Goal: Book appointment/travel/reservation

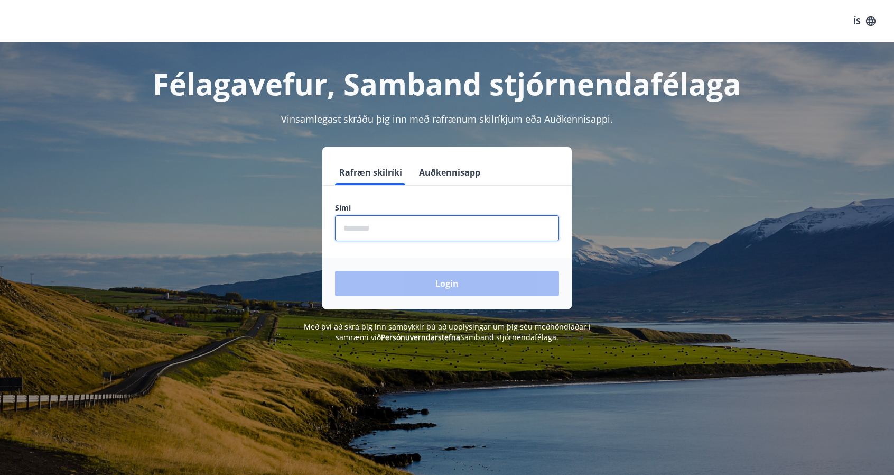
click at [435, 235] on input "phone" at bounding box center [447, 228] width 224 height 26
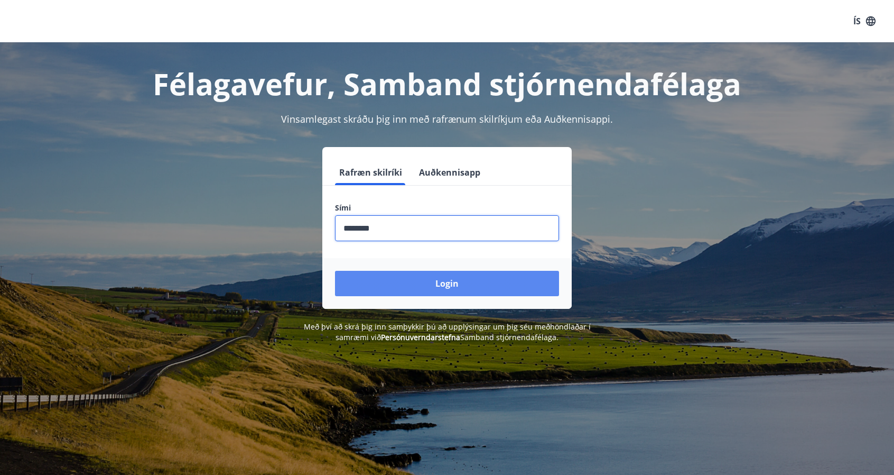
type input "********"
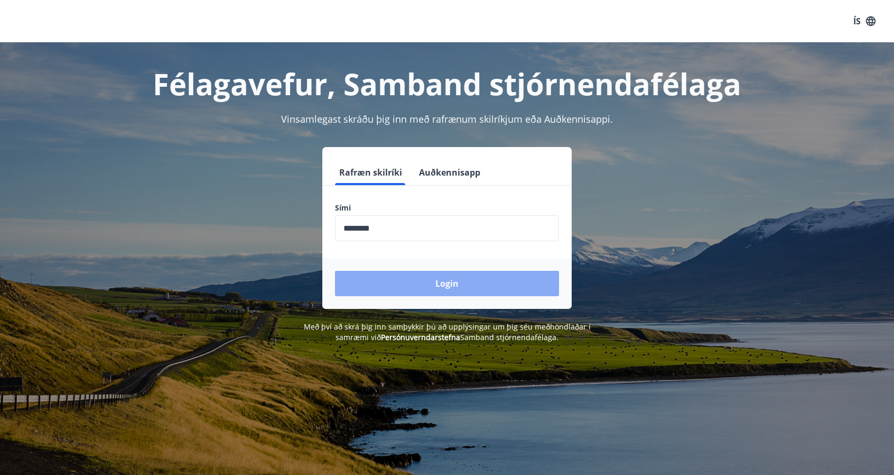
click at [449, 281] on button "Login" at bounding box center [447, 283] width 224 height 25
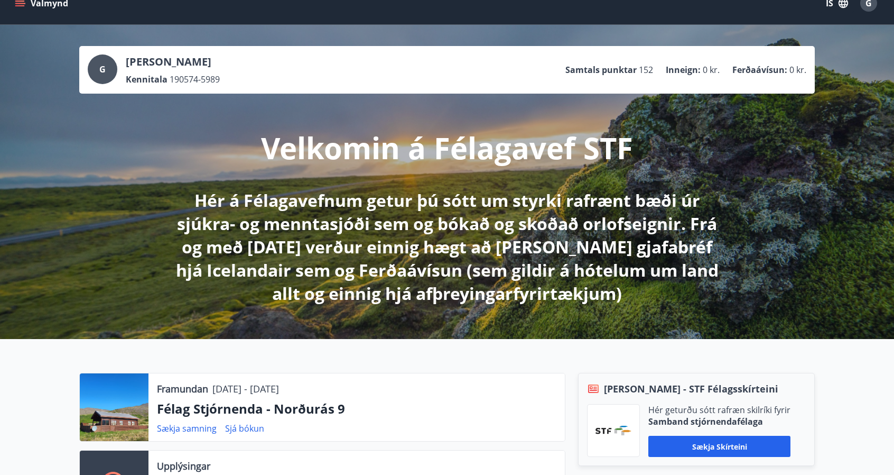
scroll to position [11, 0]
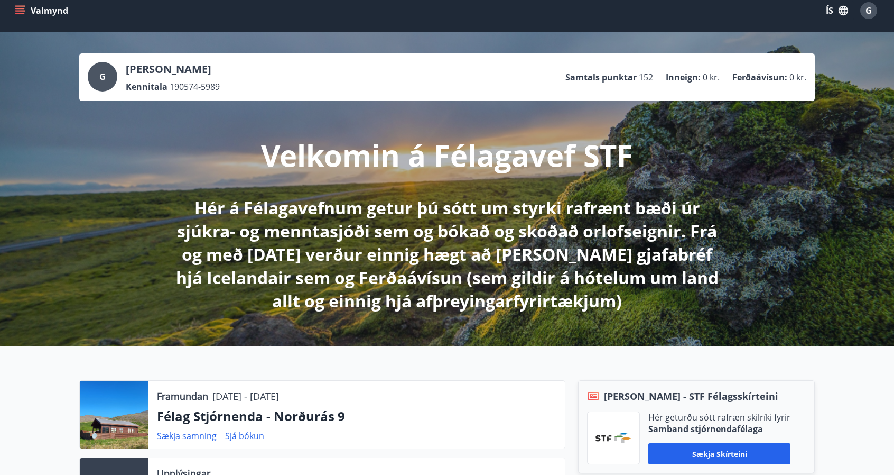
click at [21, 14] on icon "menu" at bounding box center [20, 10] width 11 height 11
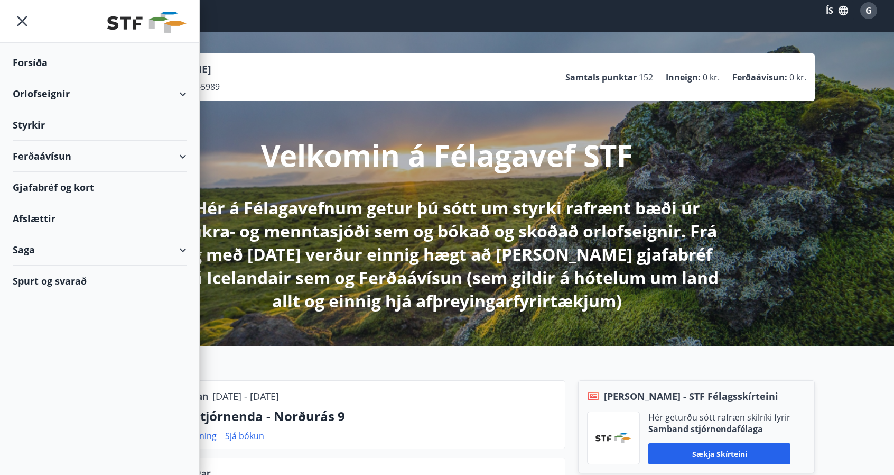
click at [34, 94] on div "Orlofseignir" at bounding box center [100, 93] width 174 height 31
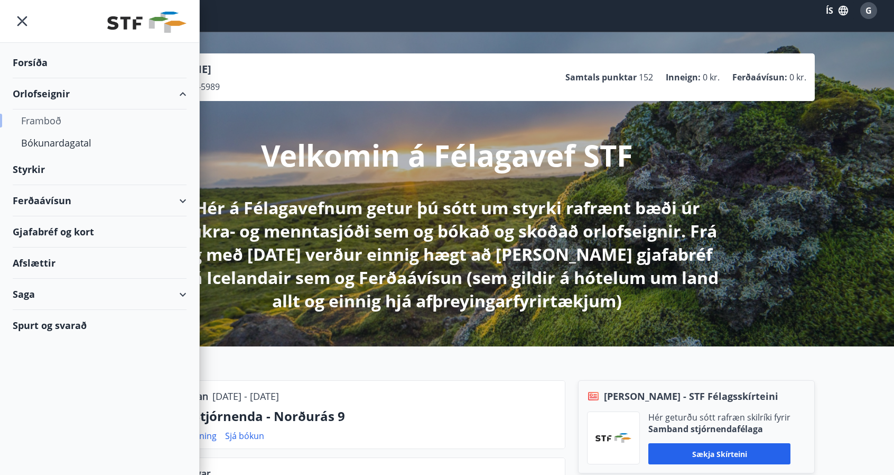
click at [51, 121] on div "Framboð" at bounding box center [99, 120] width 157 height 22
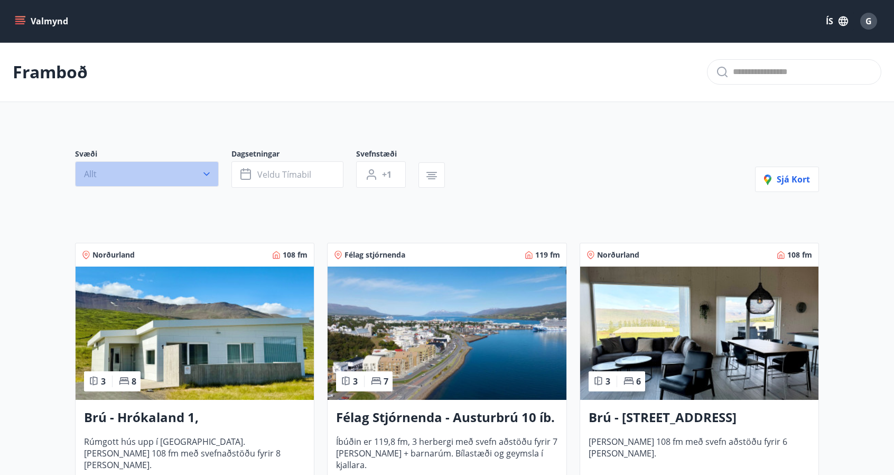
click at [208, 177] on icon "button" at bounding box center [206, 174] width 11 height 11
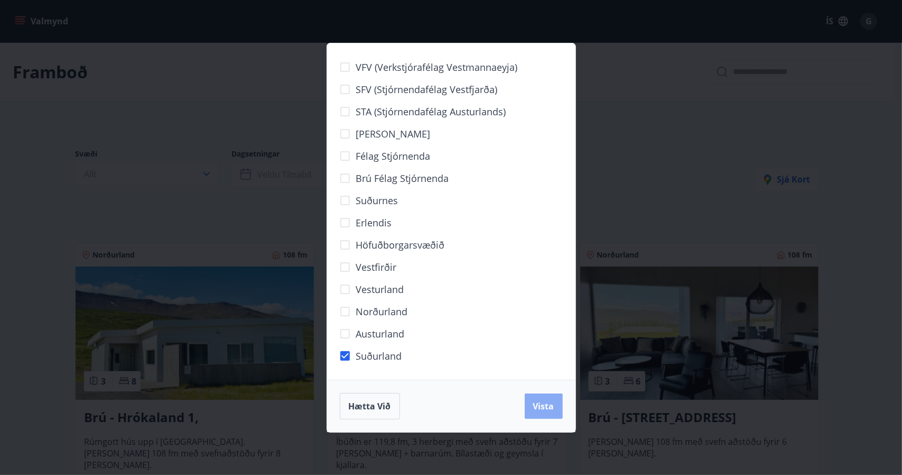
click at [551, 412] on button "Vista" at bounding box center [544, 405] width 38 height 25
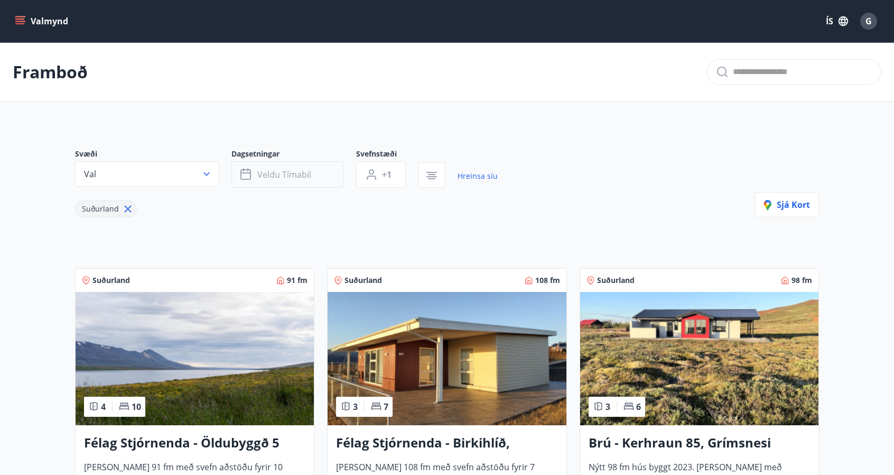
click at [282, 176] on span "Veldu tímabil" at bounding box center [284, 175] width 54 height 12
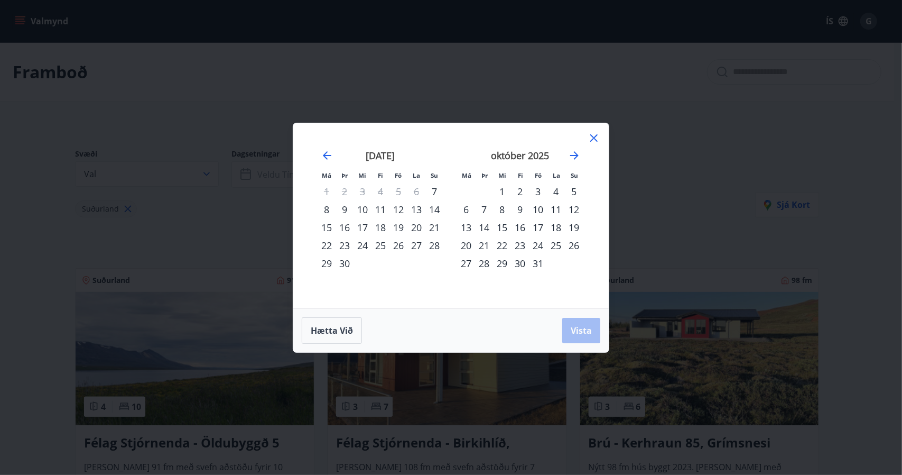
click at [537, 259] on div "31" at bounding box center [538, 263] width 18 height 18
click at [577, 155] on icon "Move forward to switch to the next month." at bounding box center [574, 155] width 8 height 8
click at [571, 190] on div "2" at bounding box center [574, 191] width 18 height 18
click at [581, 331] on span "Vista" at bounding box center [581, 330] width 21 height 12
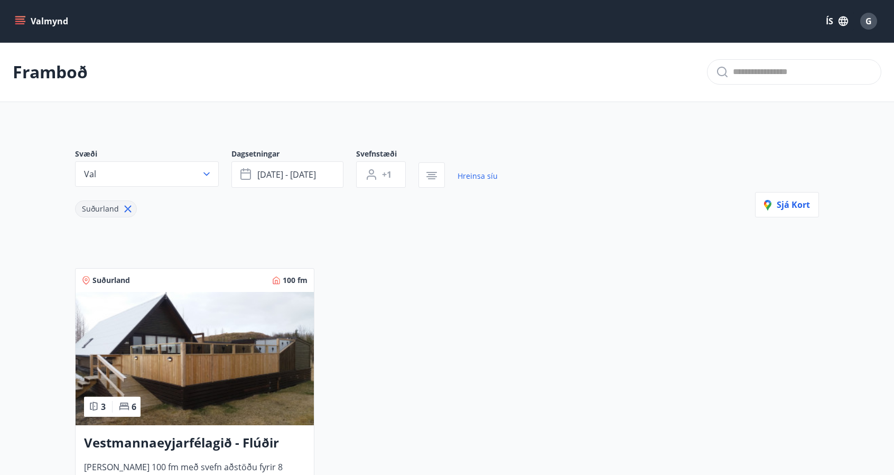
click at [529, 342] on div "Suðurland 100 fm 3 6 Vestmannaeyjarfélagið - Flúðir [PERSON_NAME] 100 fm með sv…" at bounding box center [440, 398] width 757 height 286
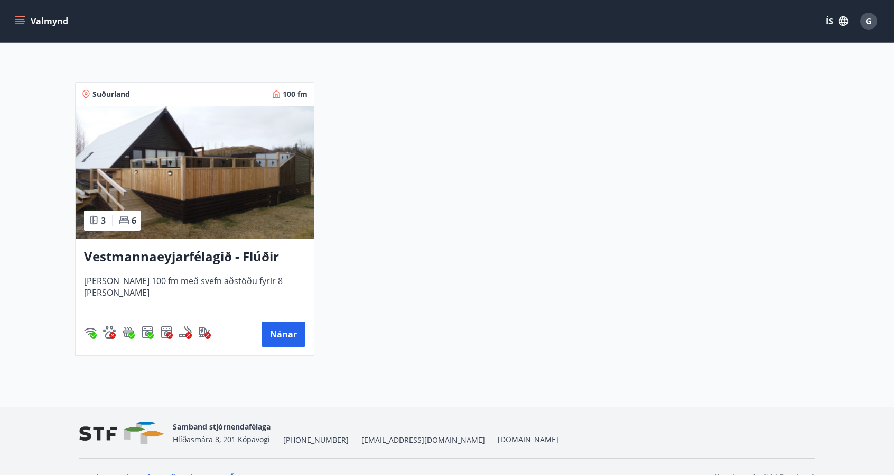
scroll to position [184, 0]
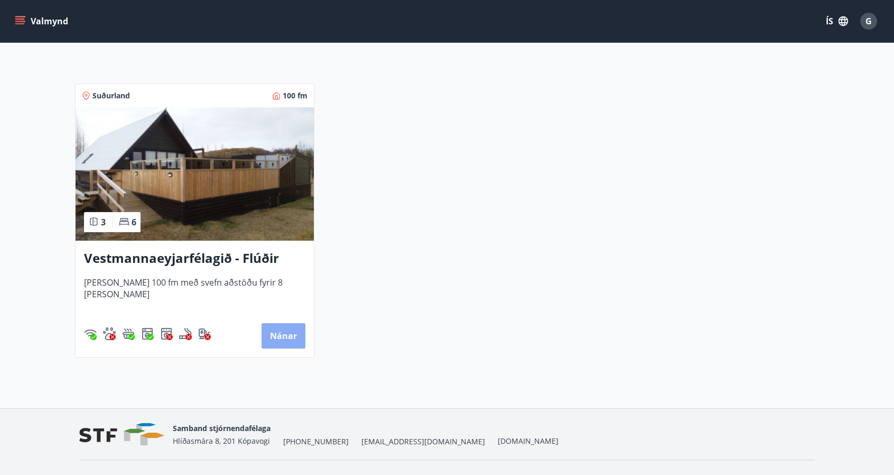
click at [287, 339] on button "Nánar" at bounding box center [284, 335] width 44 height 25
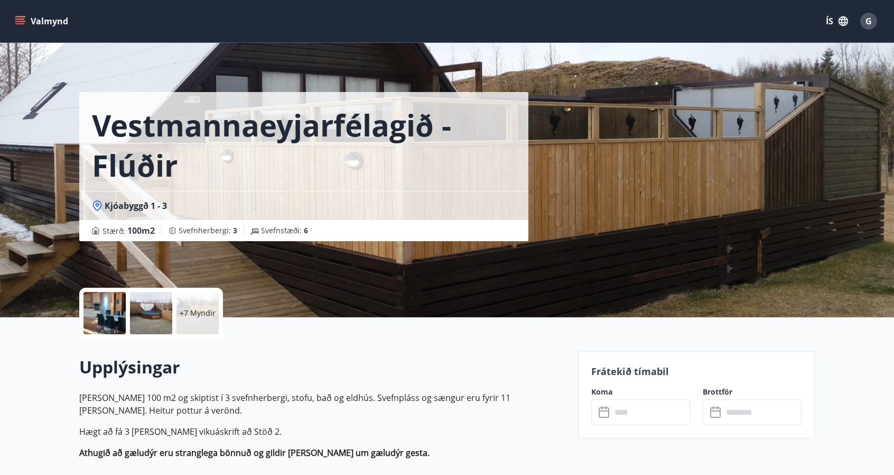
click at [265, 399] on p "[PERSON_NAME] 100 m2 og skiptist í 3 svefnherbergi, stofu, bað og eldhús. Svefn…" at bounding box center [322, 403] width 486 height 25
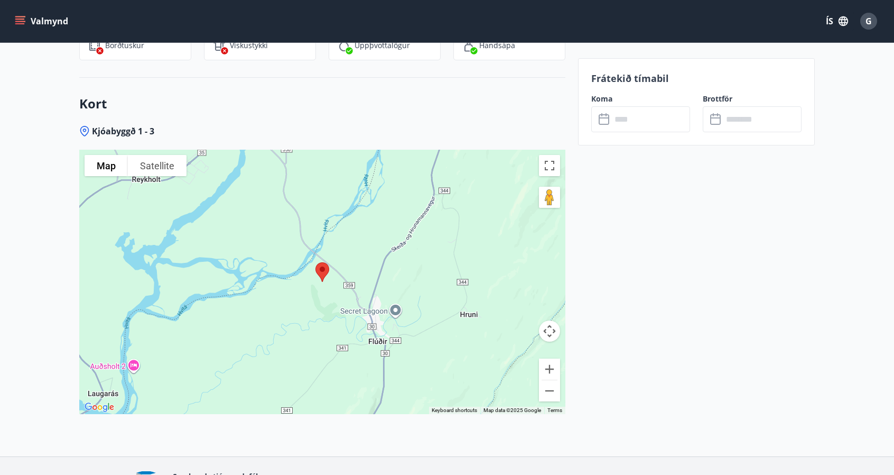
scroll to position [1395, 0]
click at [548, 392] on button "Zoom out" at bounding box center [549, 389] width 21 height 21
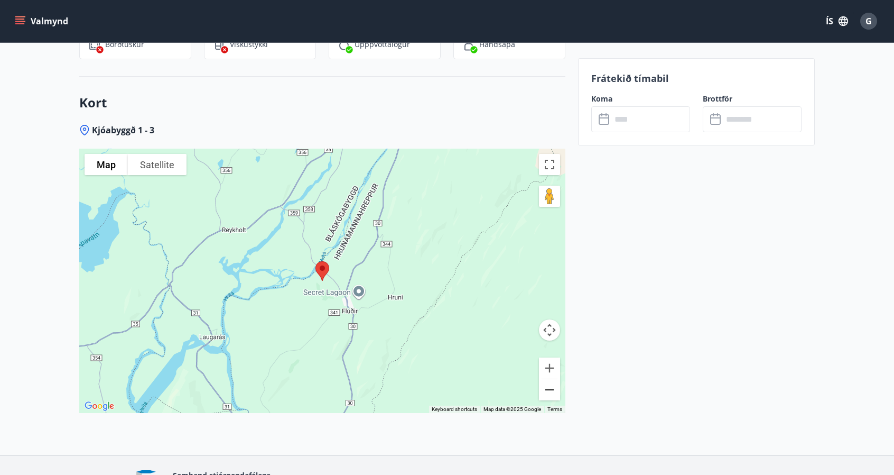
click at [548, 392] on button "Zoom out" at bounding box center [549, 389] width 21 height 21
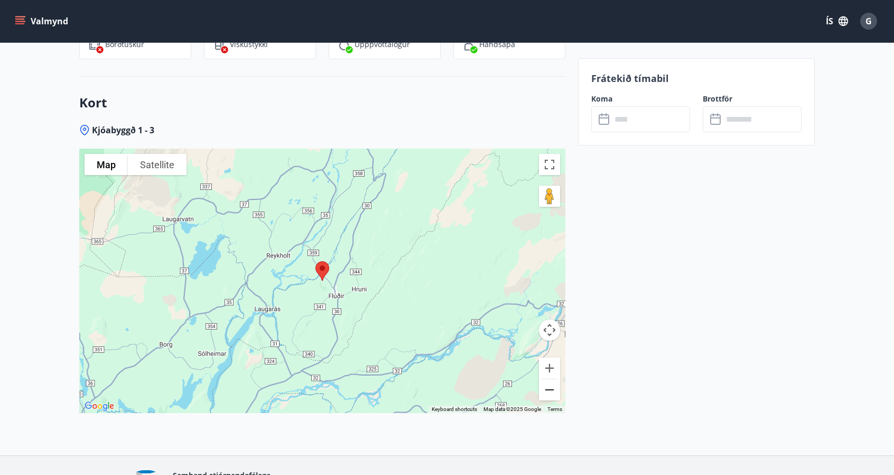
click at [548, 392] on button "Zoom out" at bounding box center [549, 389] width 21 height 21
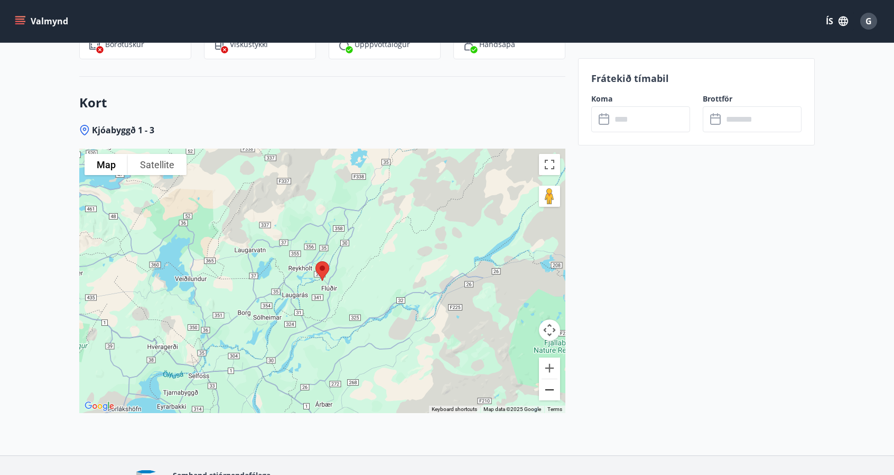
click at [548, 392] on button "Zoom out" at bounding box center [549, 389] width 21 height 21
